Goal: Transaction & Acquisition: Book appointment/travel/reservation

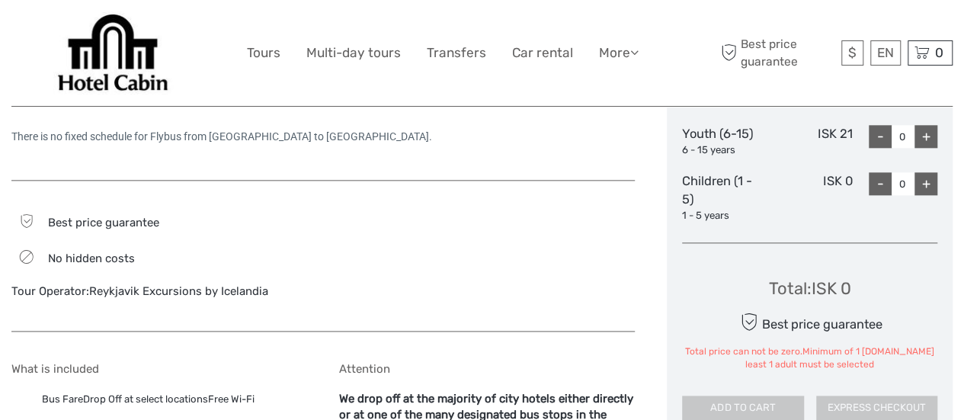
scroll to position [914, 0]
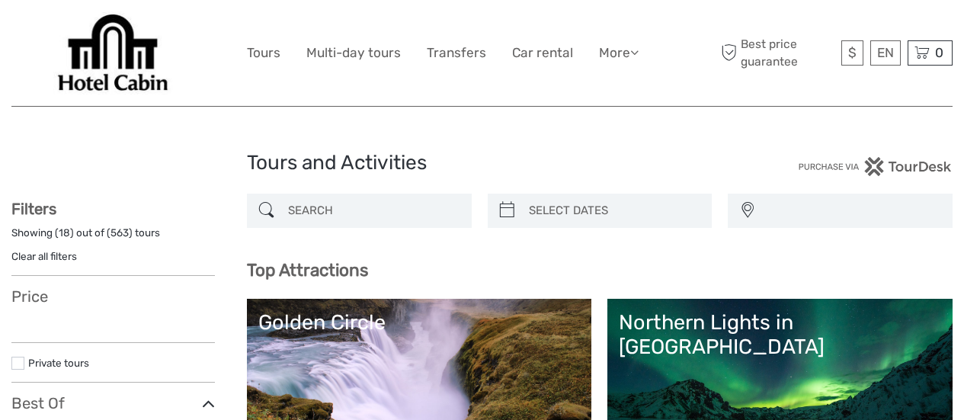
select select
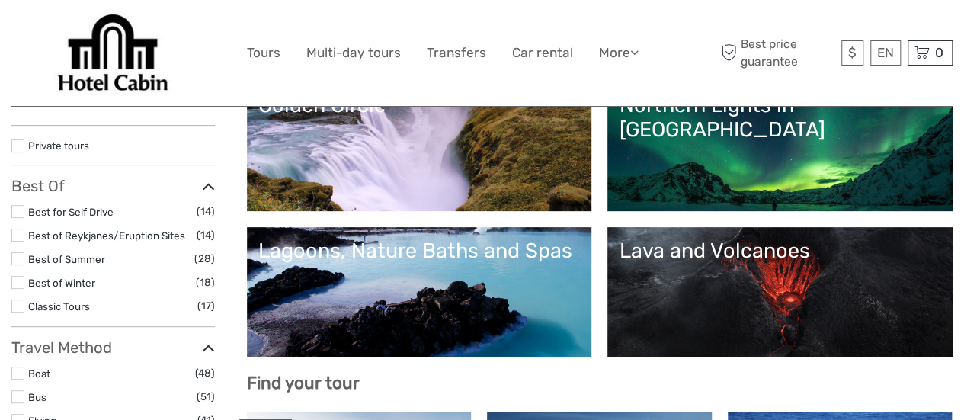
select select
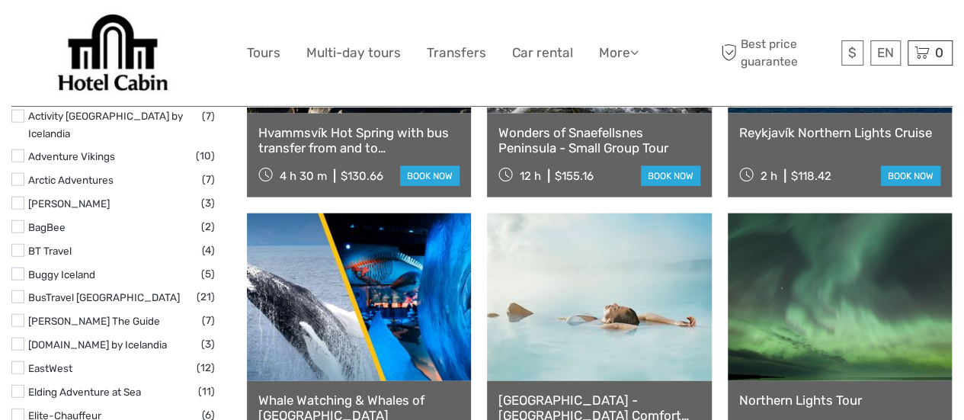
scroll to position [2057, 0]
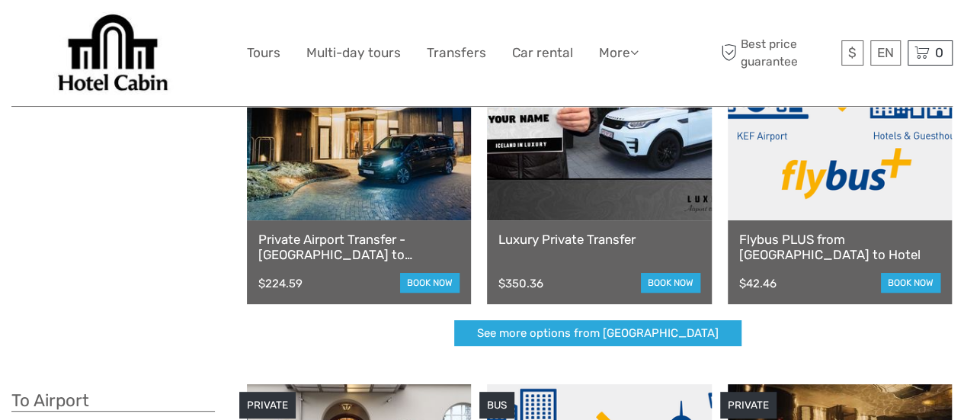
scroll to position [152, 0]
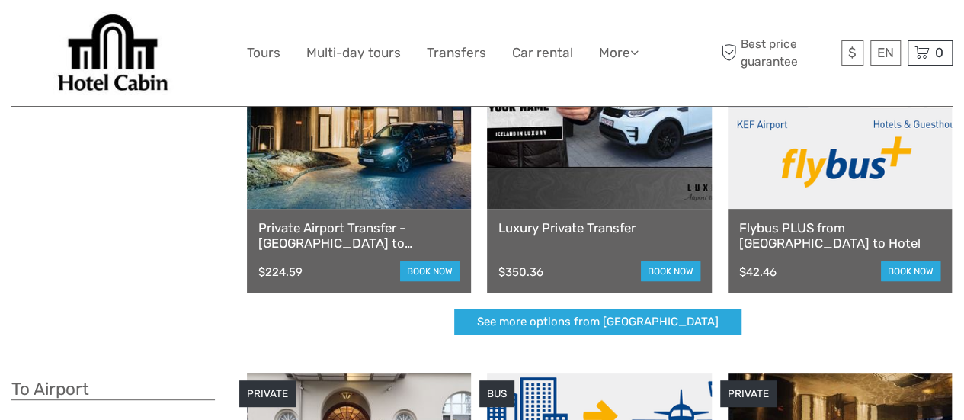
click at [893, 234] on link "Flybus PLUS from [GEOGRAPHIC_DATA] to Hotel" at bounding box center [839, 235] width 201 height 31
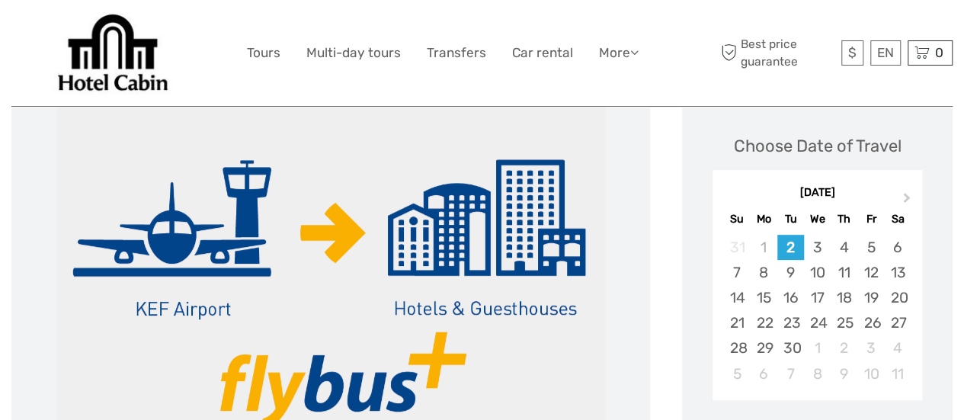
scroll to position [229, 0]
